Goal: Information Seeking & Learning: Check status

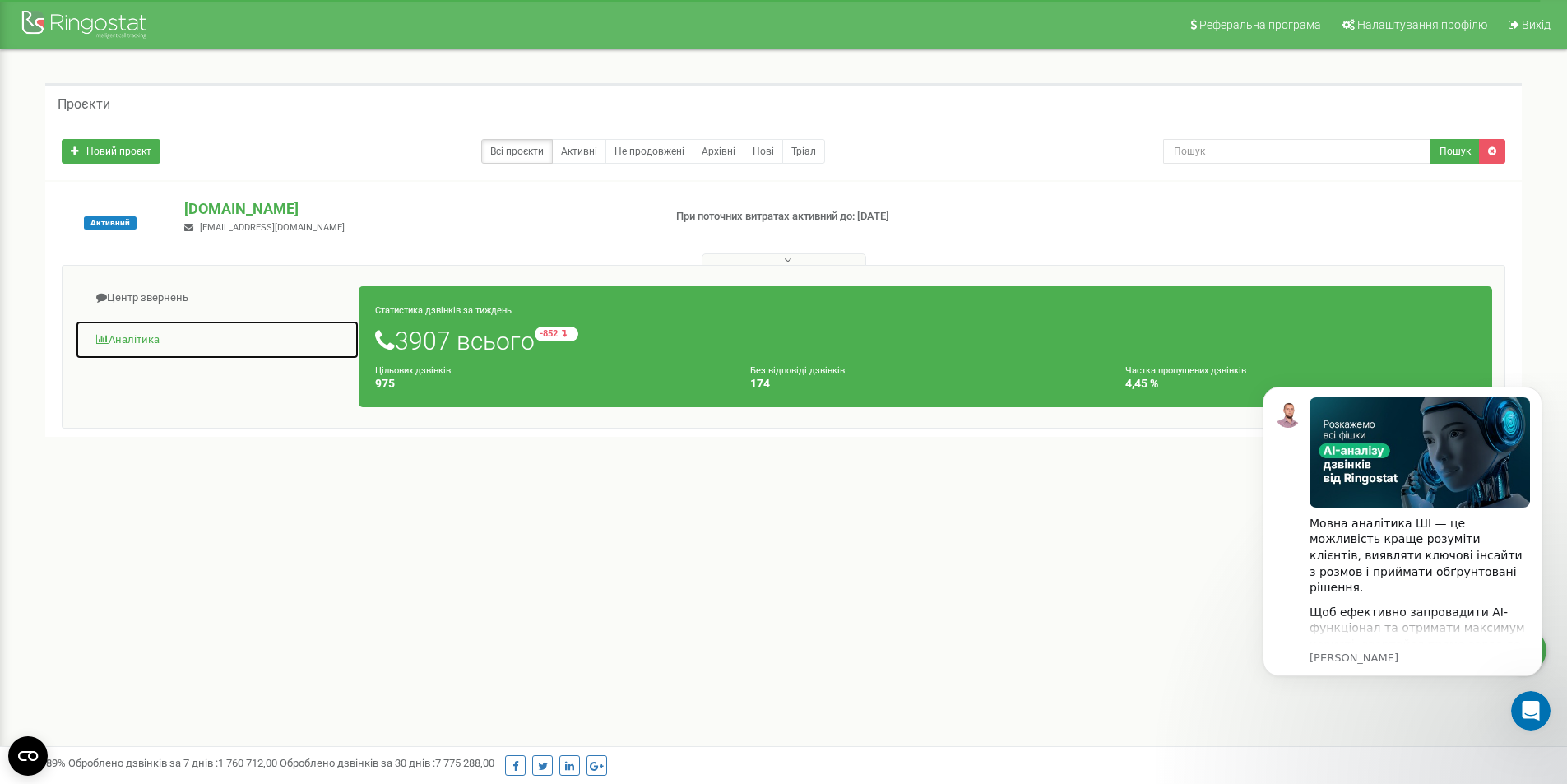
click at [140, 339] on link "Аналiтика" at bounding box center [217, 340] width 284 height 40
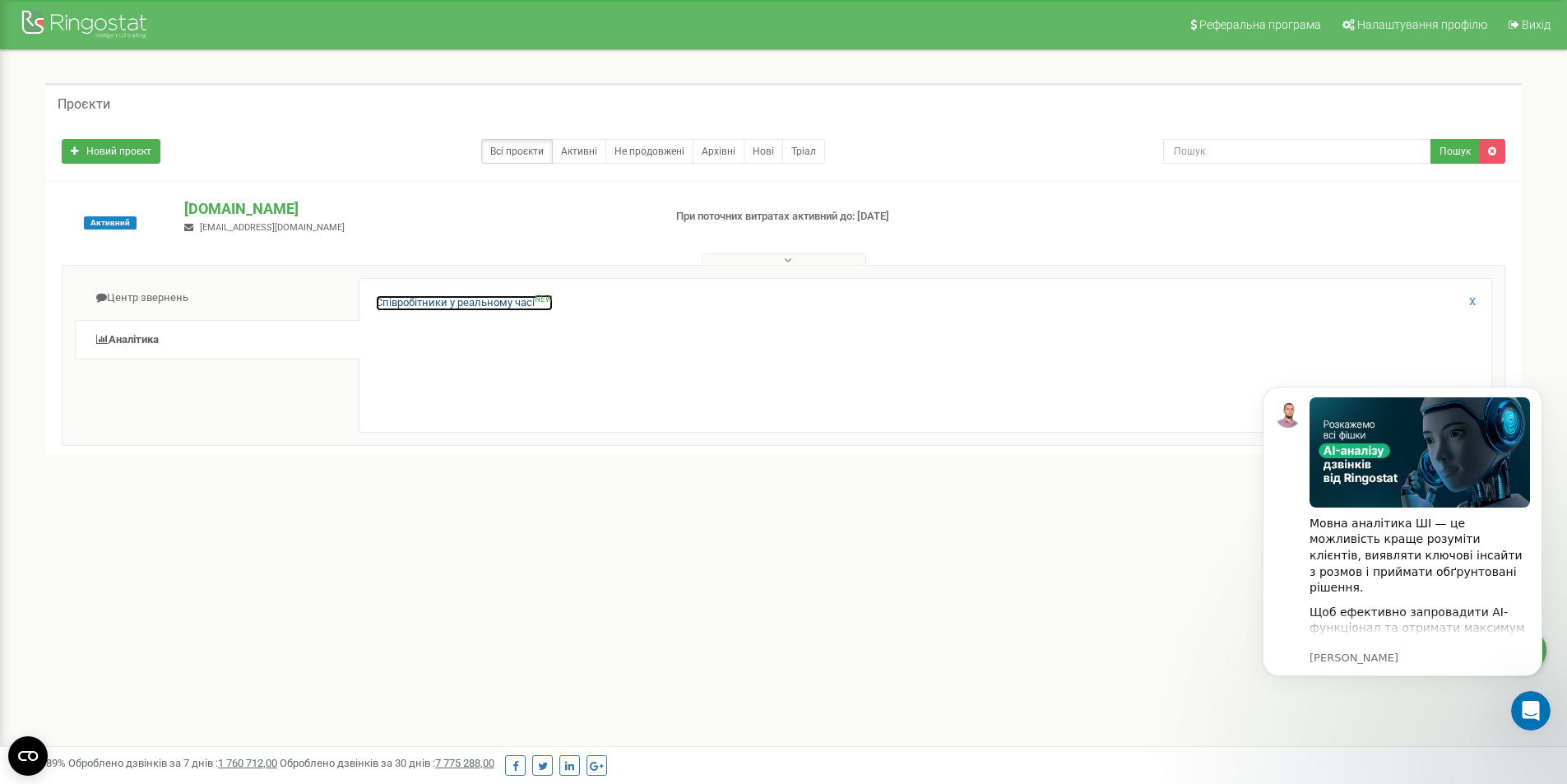
click at [394, 304] on link "Співробітники у реальному часі NEW" at bounding box center [464, 302] width 177 height 15
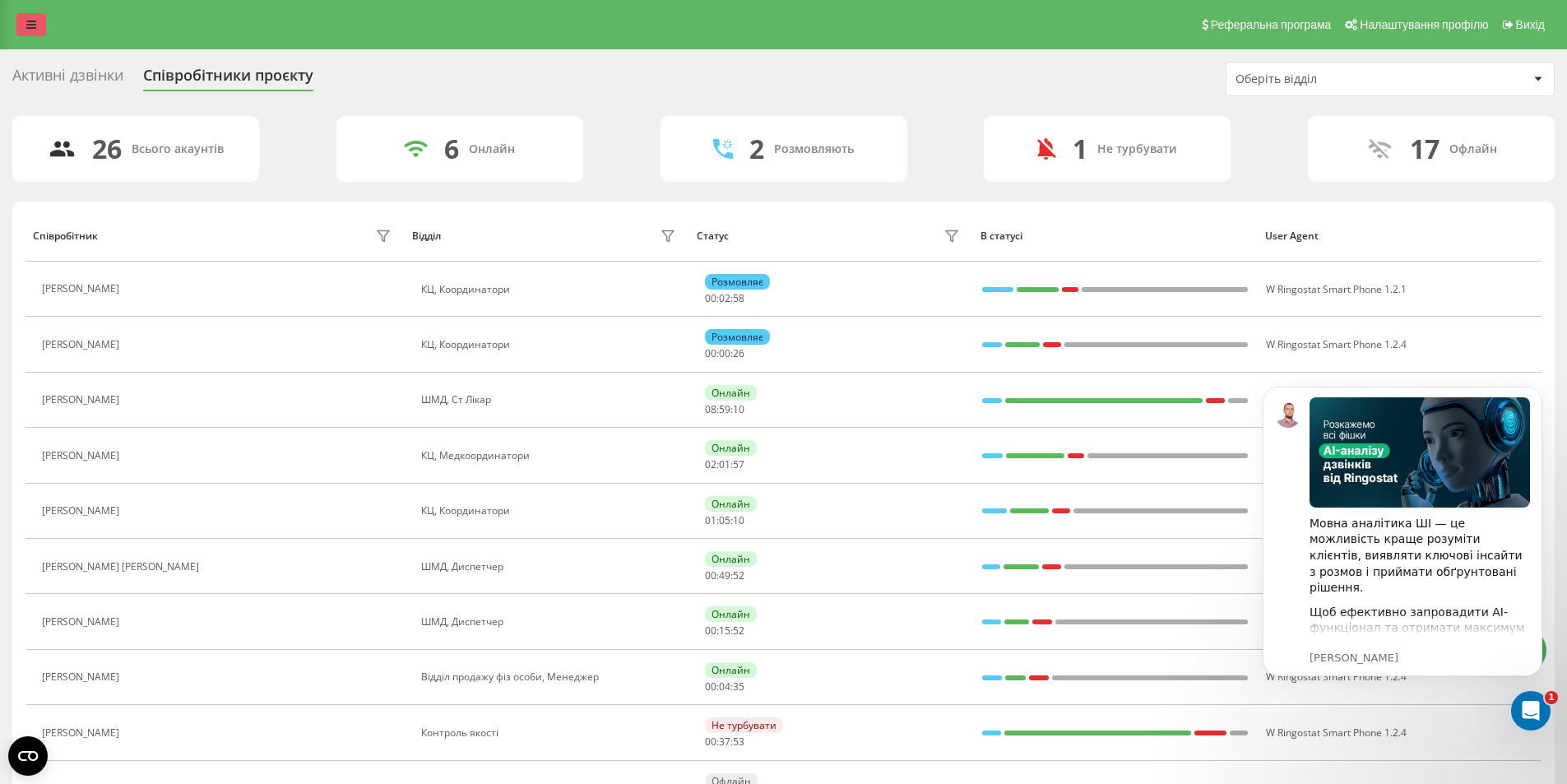
click at [24, 24] on link at bounding box center [30, 25] width 30 height 23
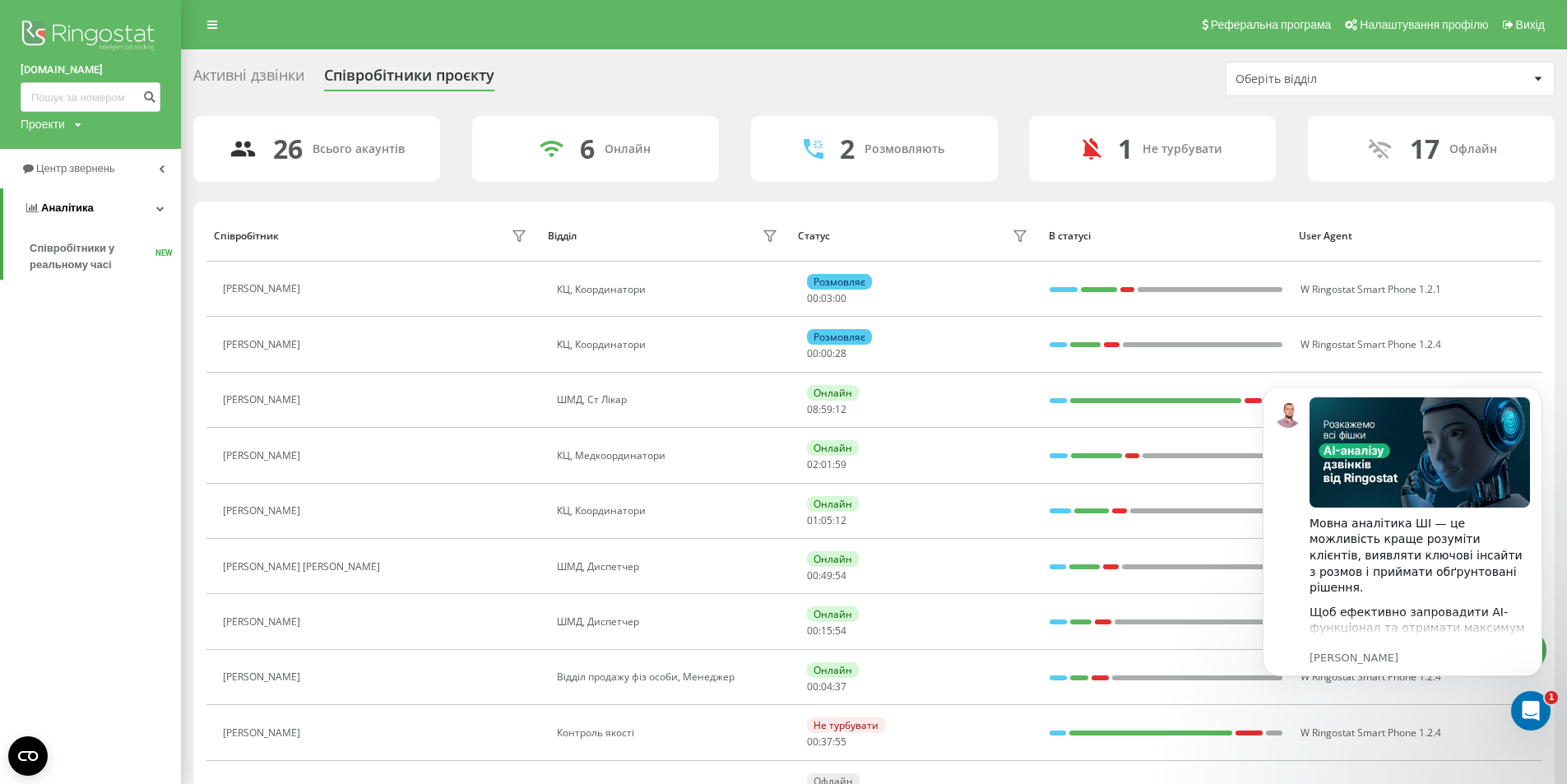
click at [81, 201] on span "Аналiтика" at bounding box center [59, 207] width 70 height 16
click at [73, 210] on span "Аналiтика" at bounding box center [64, 207] width 53 height 13
click at [59, 169] on span "Центр звернень" at bounding box center [78, 168] width 84 height 13
click at [75, 279] on span "Звіт про пропущені необроблені дзвінки" at bounding box center [101, 276] width 143 height 33
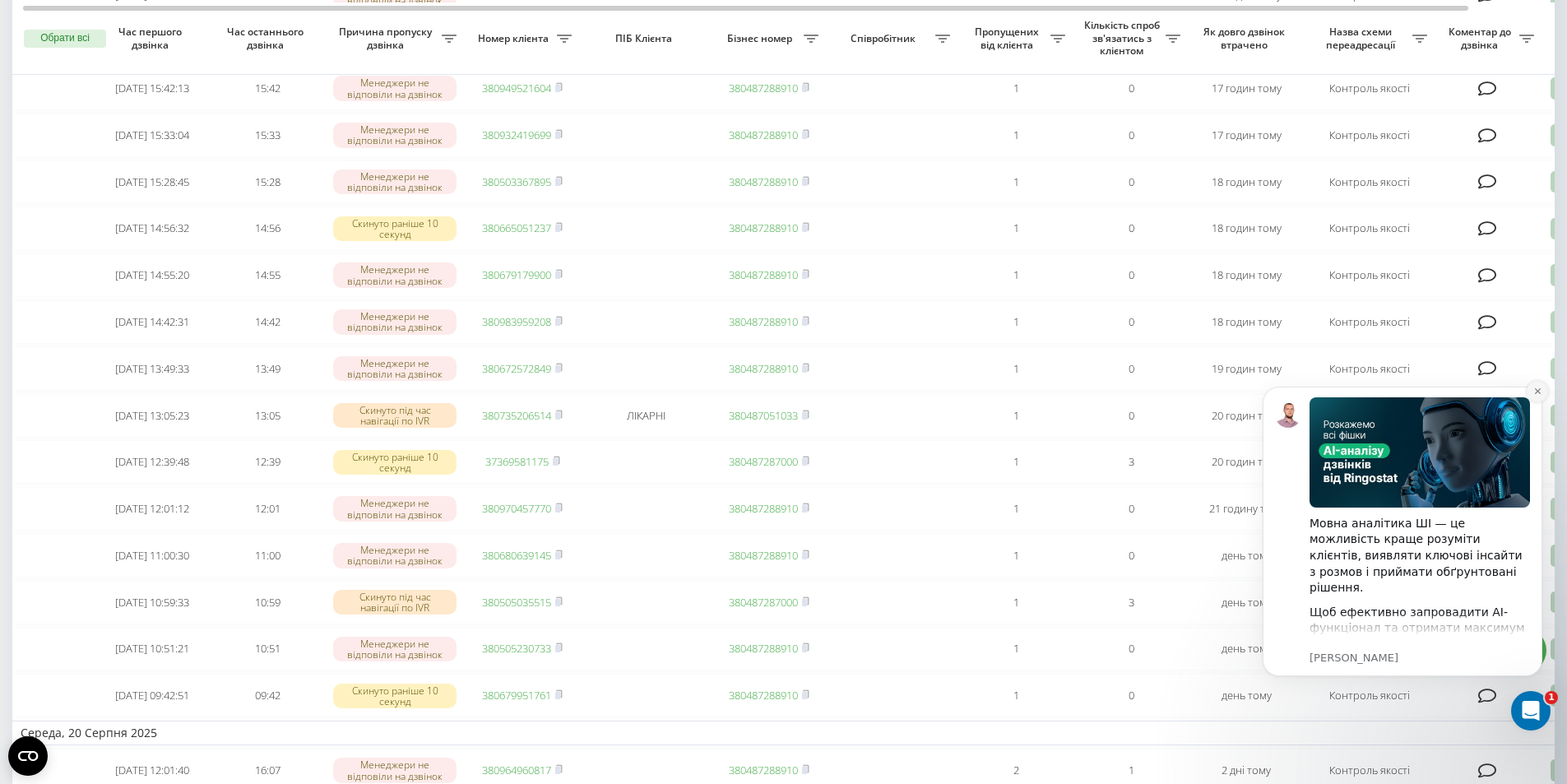
click at [1536, 394] on icon "Dismiss notification" at bounding box center [1537, 391] width 9 height 9
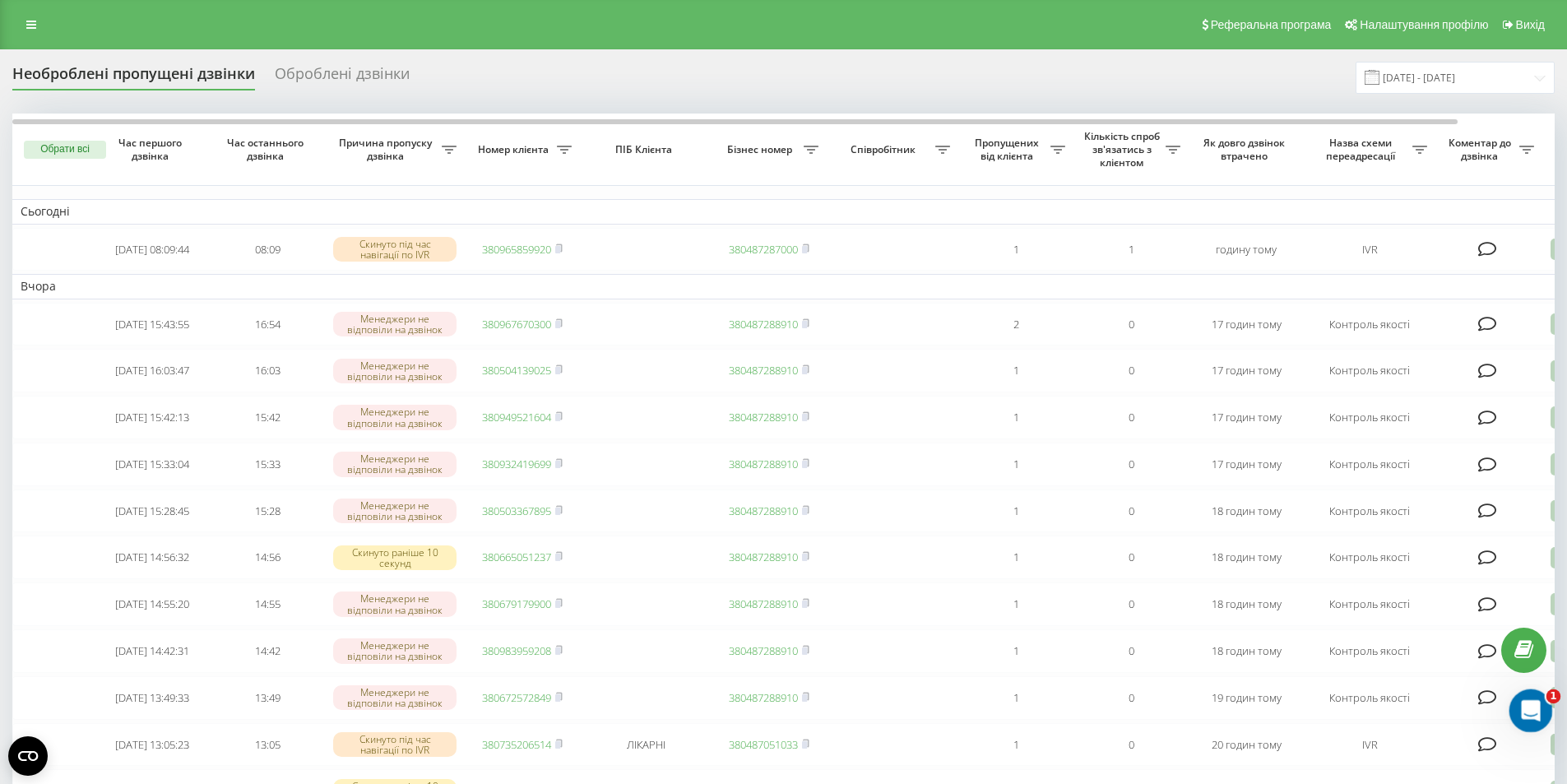
click at [1522, 701] on icon "Відкрити програму для спілкування Intercom" at bounding box center [1529, 708] width 27 height 27
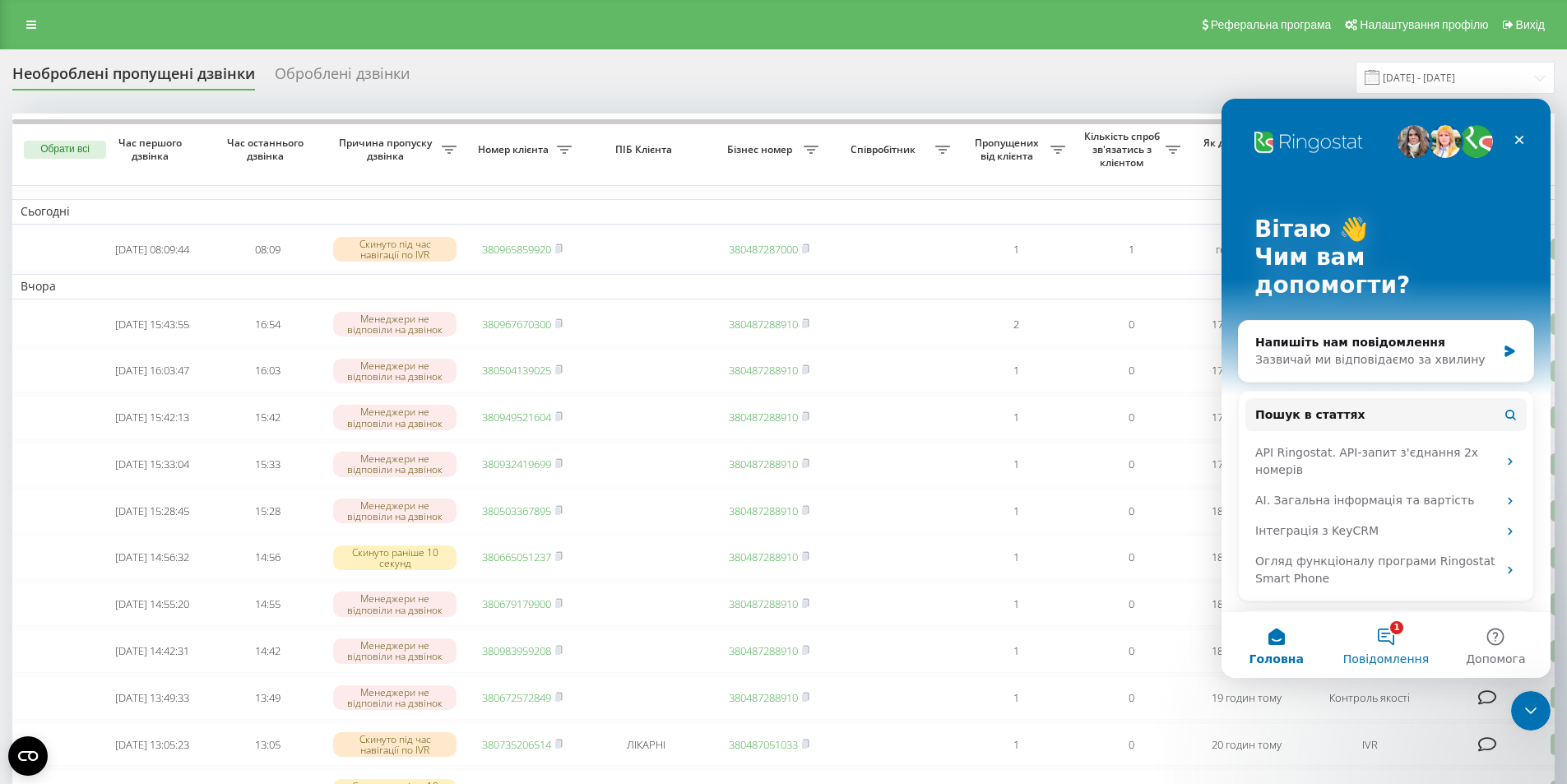
click at [1385, 638] on button "1 Повідомлення" at bounding box center [1385, 645] width 109 height 66
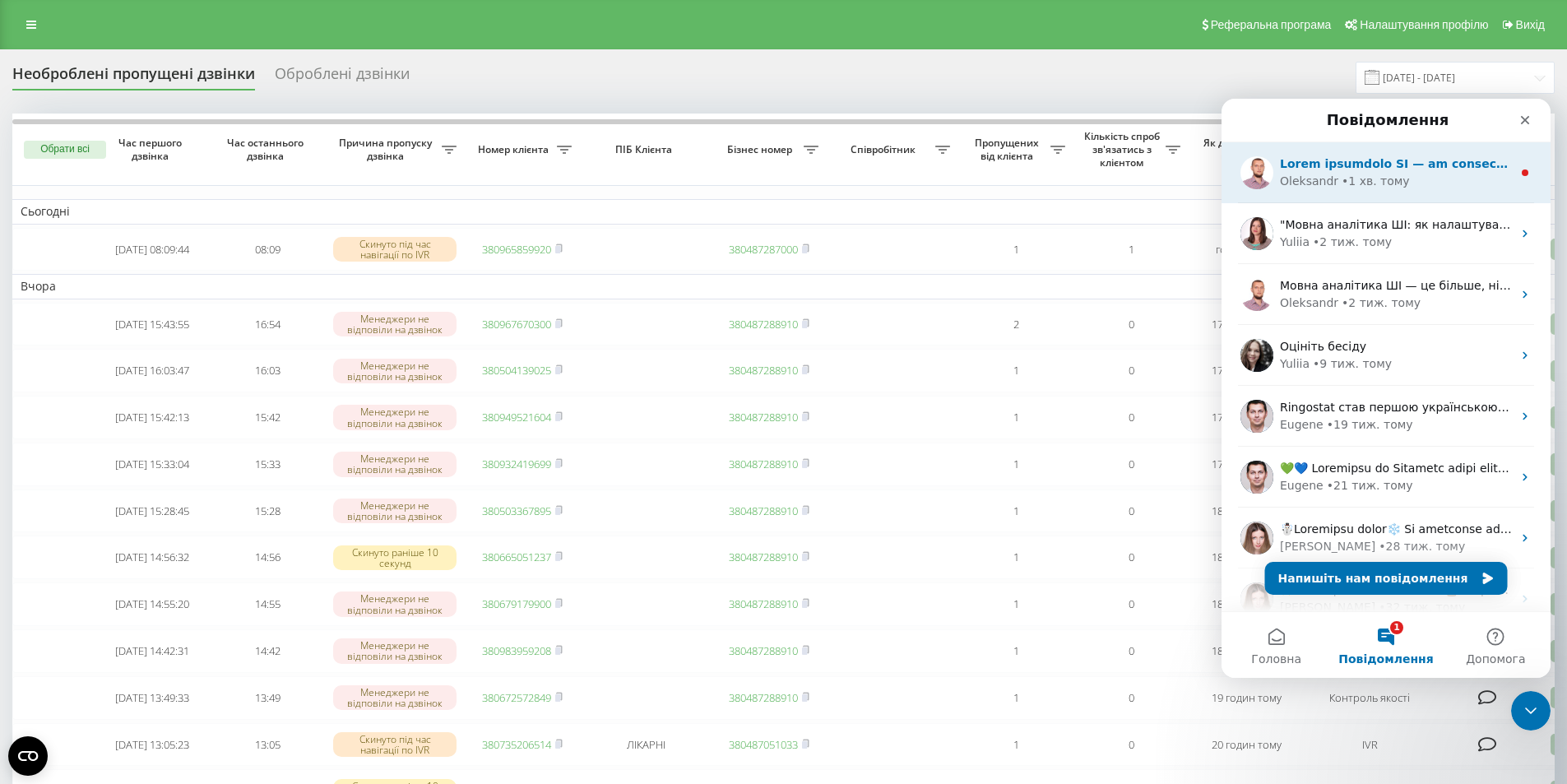
click at [1425, 173] on div "Oleksandr • 1 хв. тому" at bounding box center [1395, 181] width 232 height 17
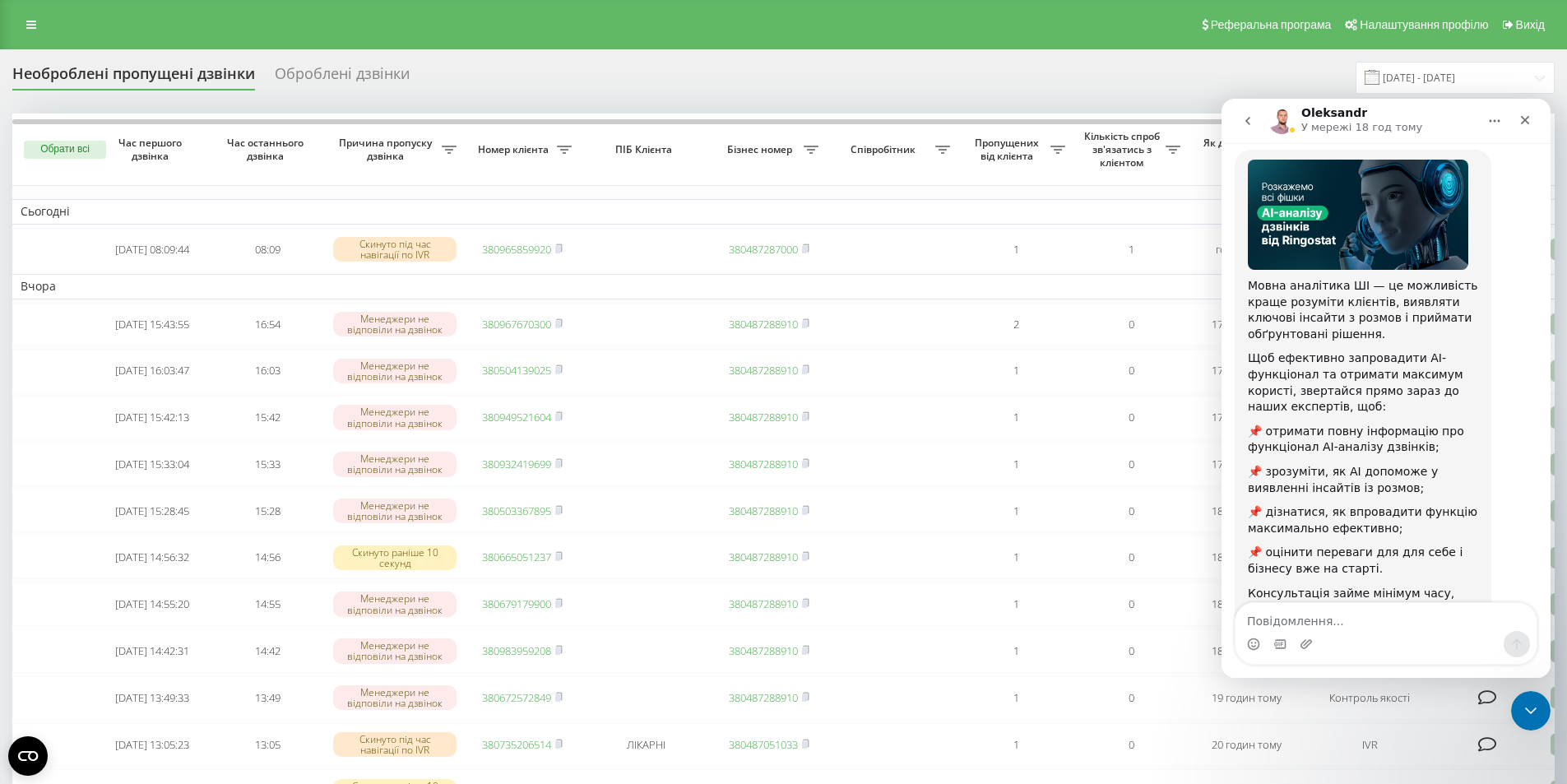
scroll to position [79, 0]
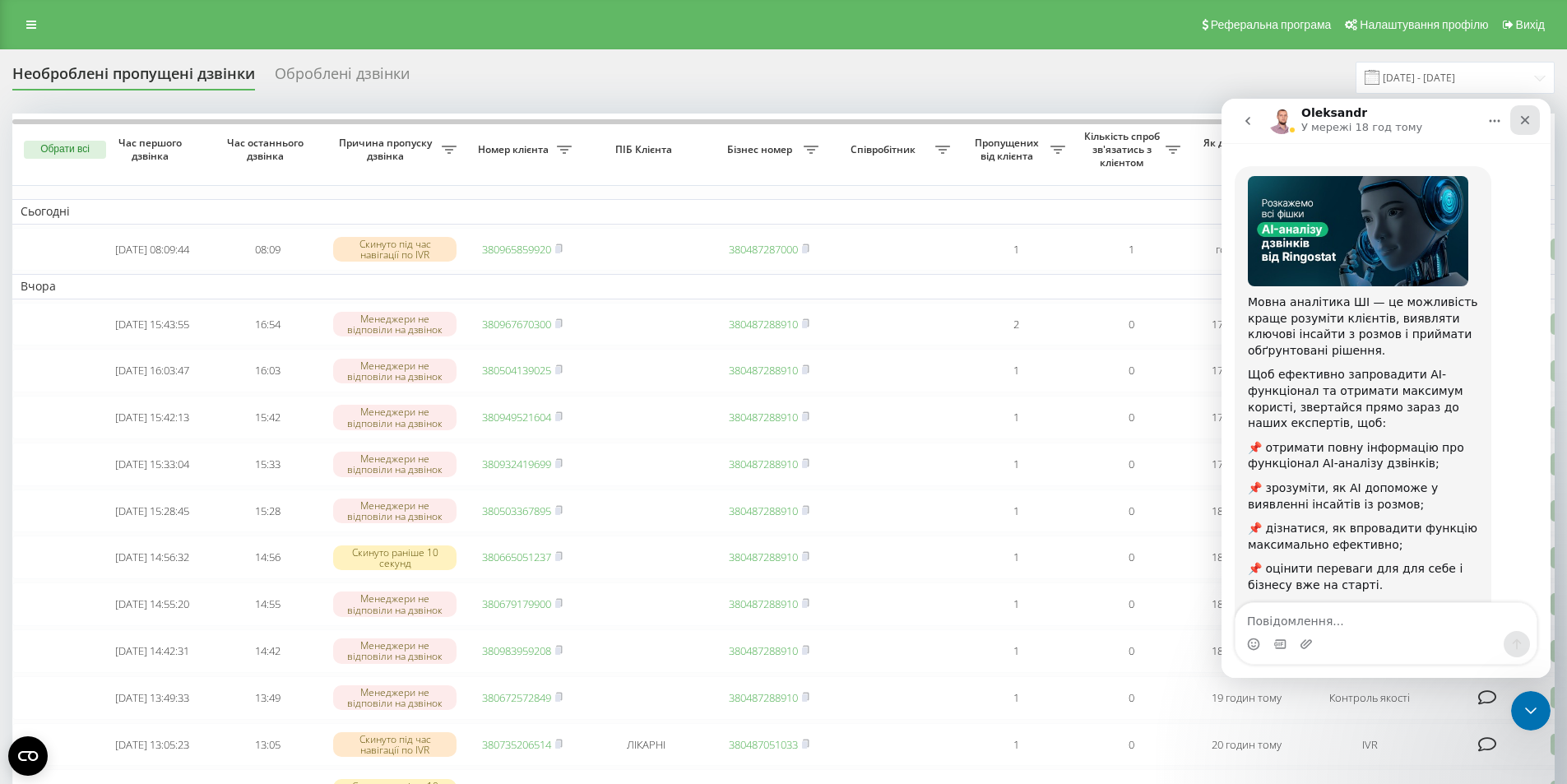
click at [1524, 117] on icon "Закрити" at bounding box center [1525, 120] width 13 height 13
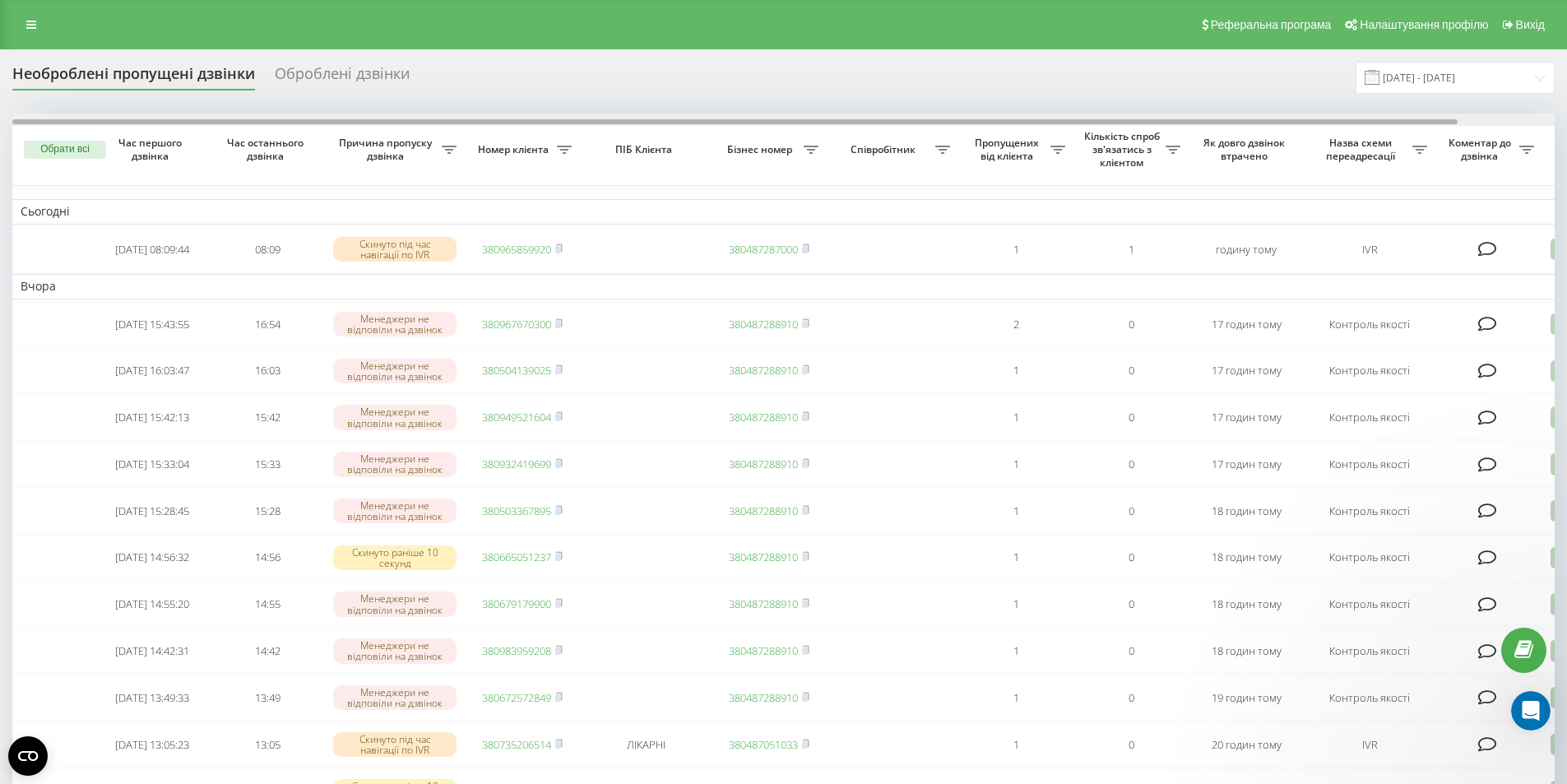
scroll to position [161, 0]
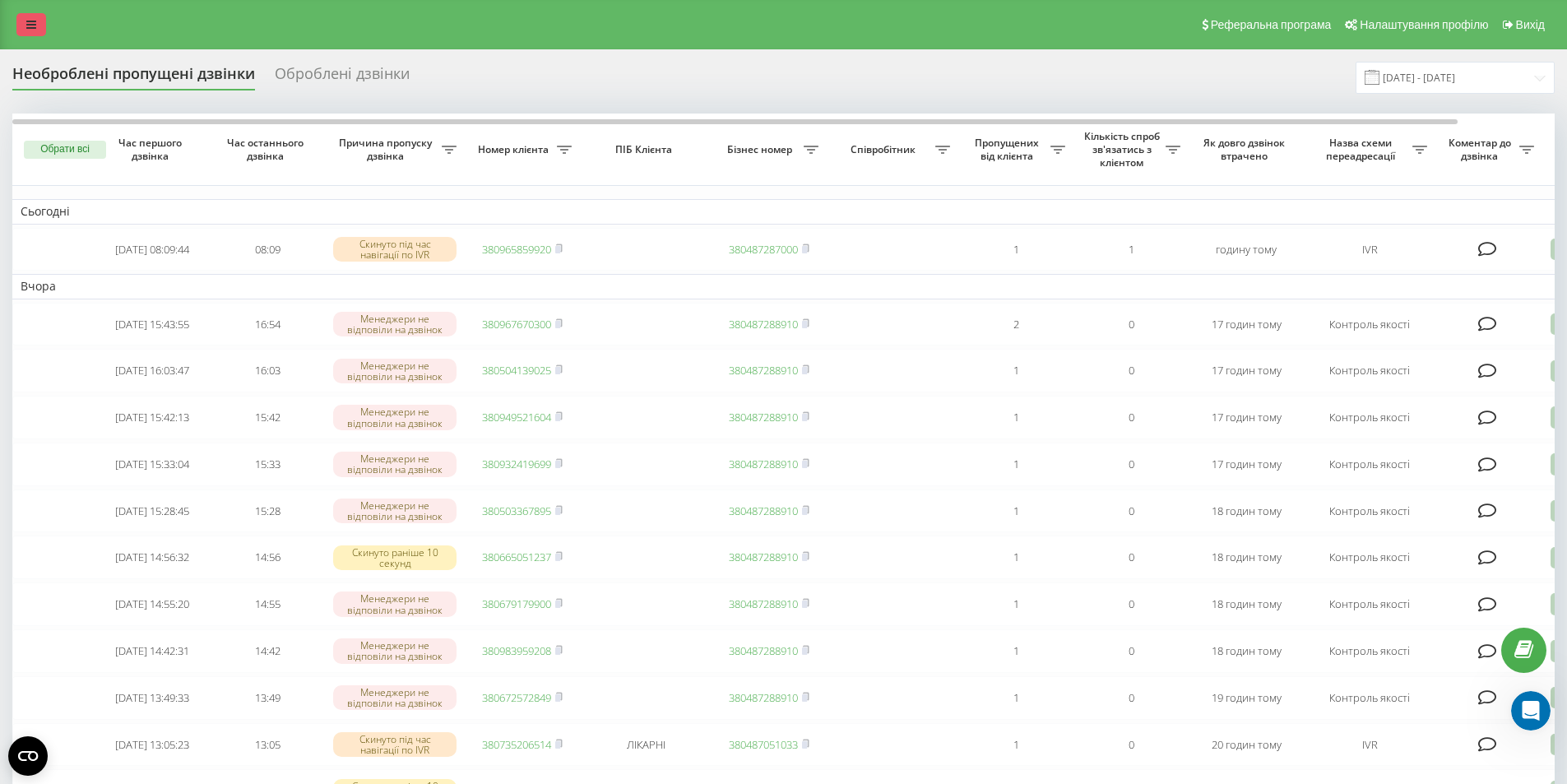
click at [20, 21] on link at bounding box center [30, 25] width 30 height 23
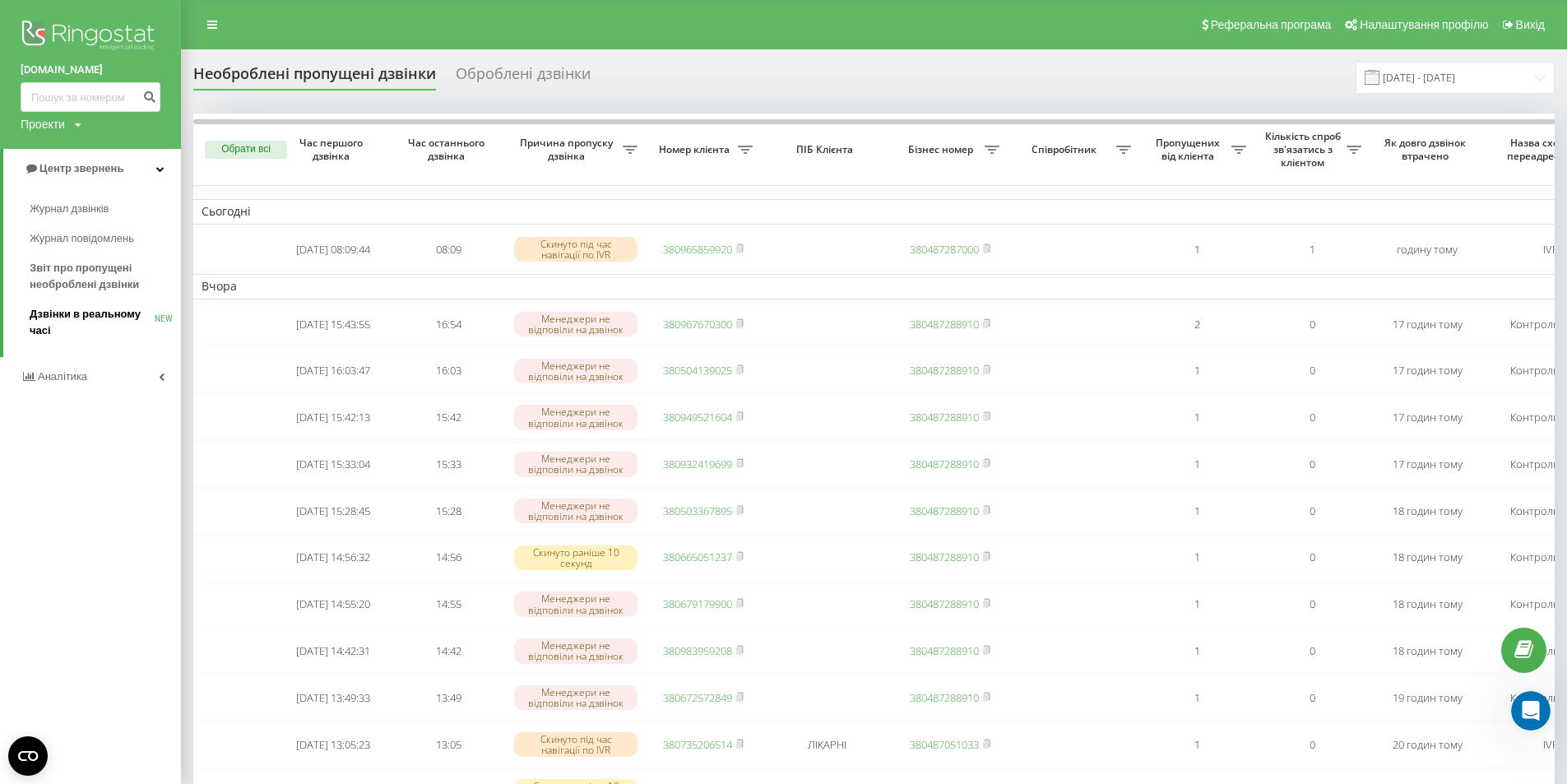
click at [65, 313] on span "Дзвінки в реальному часі" at bounding box center [92, 322] width 125 height 33
click at [66, 366] on span "Аналiтика" at bounding box center [64, 359] width 53 height 13
click at [64, 263] on span "Співробітники у реальному часі" at bounding box center [92, 257] width 125 height 33
